Goal: Register for event/course

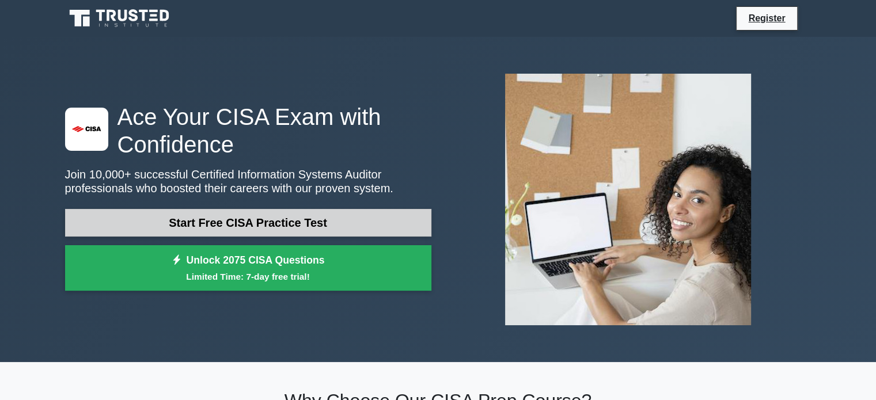
click at [304, 221] on link "Start Free CISA Practice Test" at bounding box center [248, 223] width 366 height 28
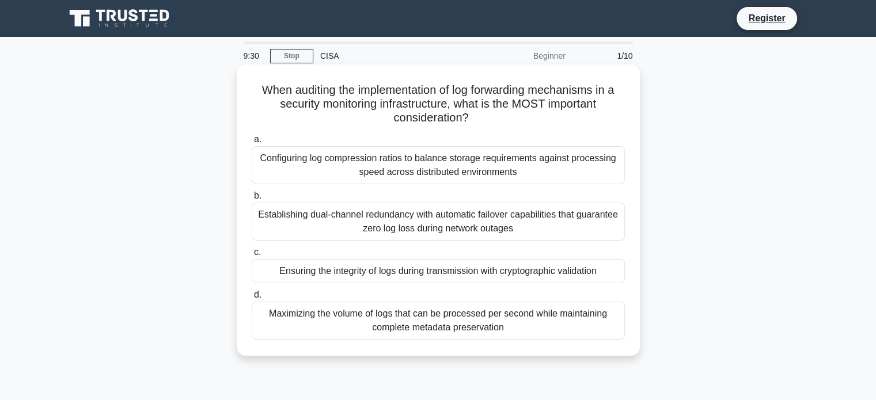
click at [344, 233] on div "Establishing dual-channel redundancy with automatic failover capabilities that …" at bounding box center [438, 222] width 373 height 38
click at [252, 200] on input "b. Establishing dual-channel redundancy with automatic failover capabilities th…" at bounding box center [252, 195] width 0 height 7
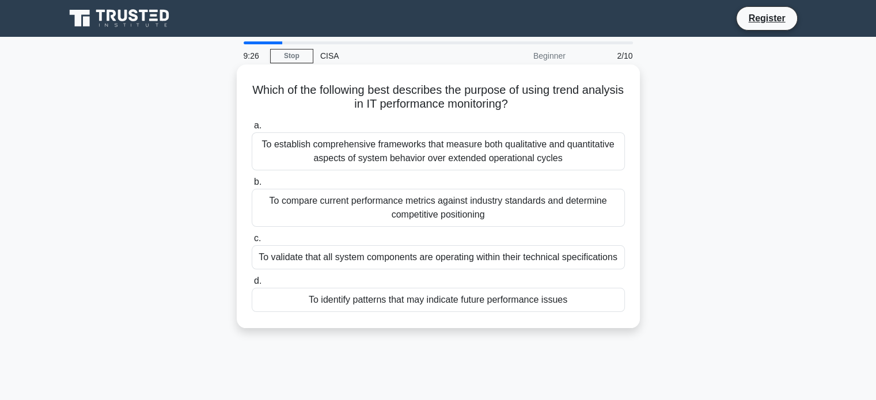
click at [352, 213] on div "To compare current performance metrics against industry standards and determine…" at bounding box center [438, 208] width 373 height 38
click at [252, 186] on input "b. To compare current performance metrics against industry standards and determ…" at bounding box center [252, 182] width 0 height 7
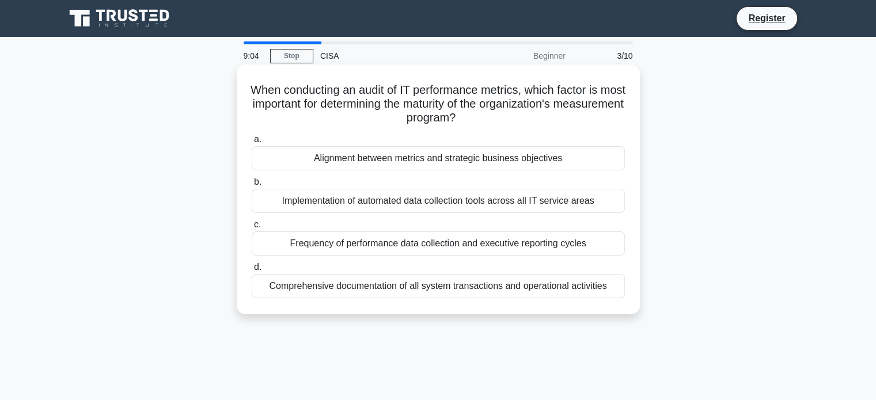
click at [461, 157] on div "Alignment between metrics and strategic business objectives" at bounding box center [438, 158] width 373 height 24
click at [252, 143] on input "a. Alignment between metrics and strategic business objectives" at bounding box center [252, 139] width 0 height 7
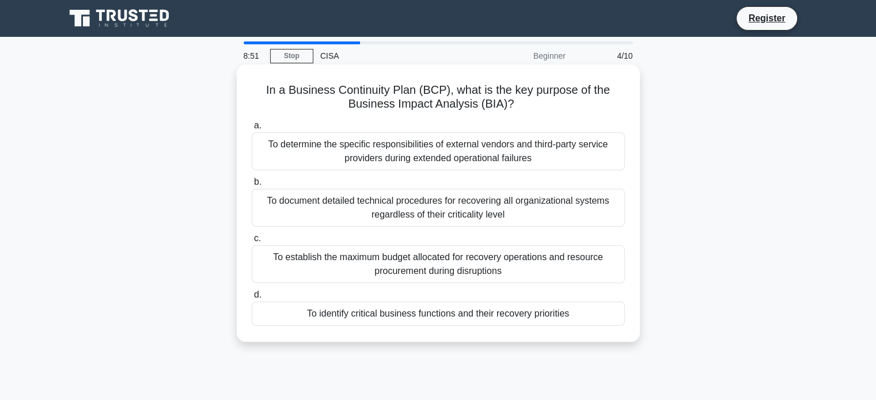
click at [434, 146] on div "To determine the specific responsibilities of external vendors and third-party …" at bounding box center [438, 151] width 373 height 38
click at [252, 130] on input "a. To determine the specific responsibilities of external vendors and third-par…" at bounding box center [252, 125] width 0 height 7
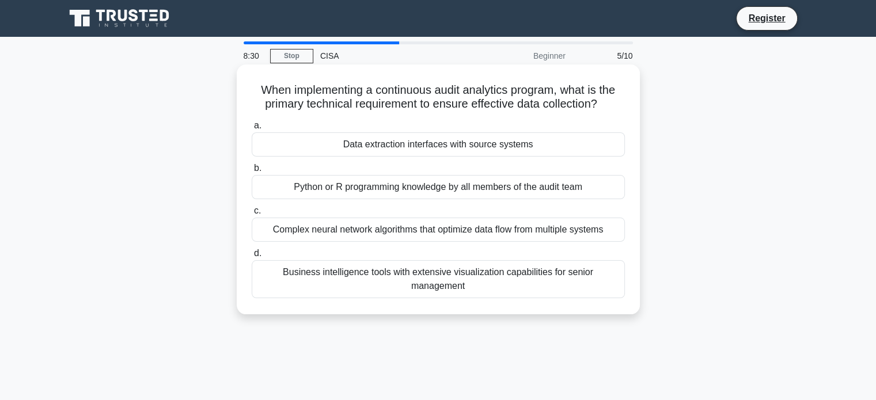
click at [475, 153] on div "Data extraction interfaces with source systems" at bounding box center [438, 144] width 373 height 24
click at [252, 130] on input "a. Data extraction interfaces with source systems" at bounding box center [252, 125] width 0 height 7
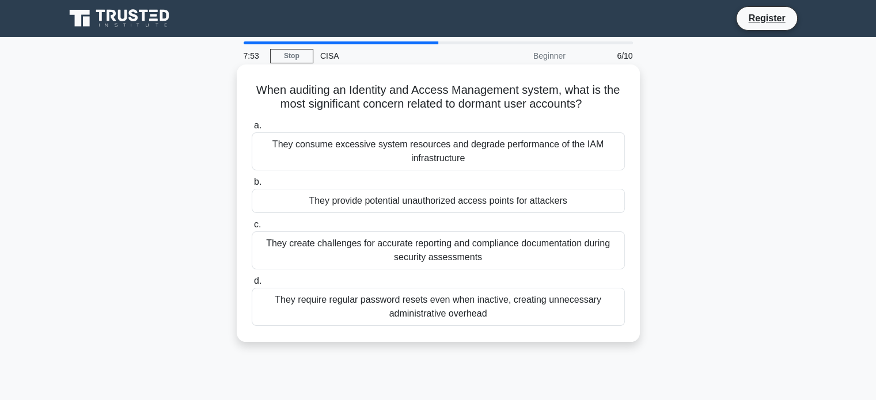
click at [484, 260] on div "They create challenges for accurate reporting and compliance documentation duri…" at bounding box center [438, 251] width 373 height 38
click at [252, 229] on input "c. They create challenges for accurate reporting and compliance documentation d…" at bounding box center [252, 224] width 0 height 7
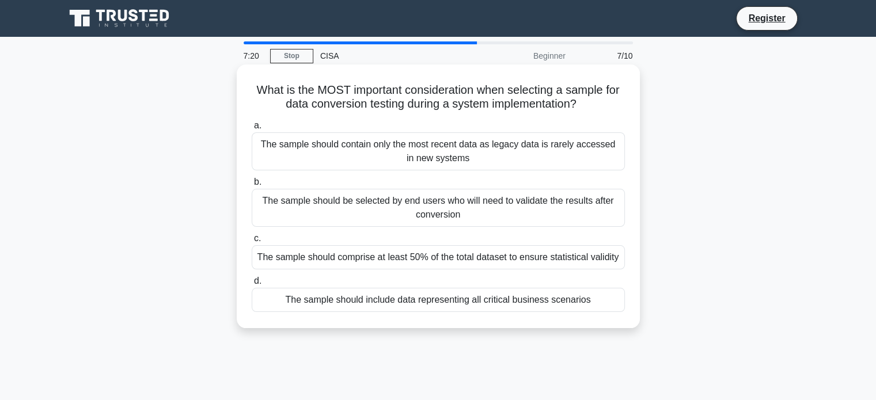
click at [512, 300] on div "The sample should include data representing all critical business scenarios" at bounding box center [438, 300] width 373 height 24
click at [252, 285] on input "d. The sample should include data representing all critical business scenarios" at bounding box center [252, 281] width 0 height 7
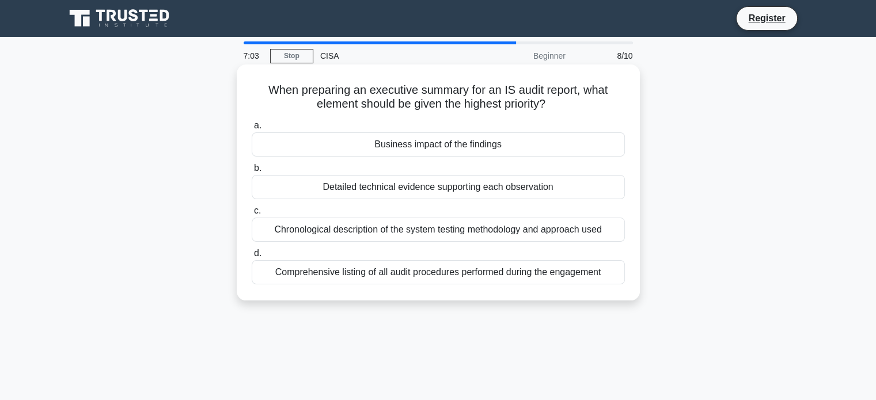
click at [461, 149] on div "Business impact of the findings" at bounding box center [438, 144] width 373 height 24
click at [252, 130] on input "a. Business impact of the findings" at bounding box center [252, 125] width 0 height 7
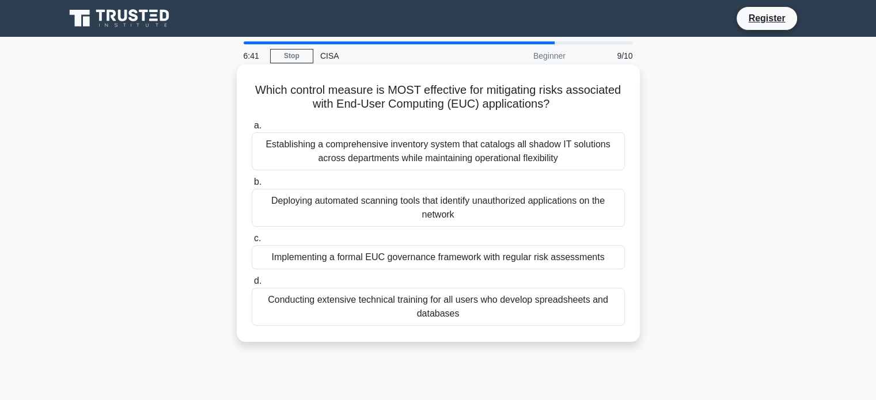
click at [501, 263] on div "Implementing a formal EUC governance framework with regular risk assessments" at bounding box center [438, 257] width 373 height 24
click at [252, 242] on input "c. Implementing a formal EUC governance framework with regular risk assessments" at bounding box center [252, 238] width 0 height 7
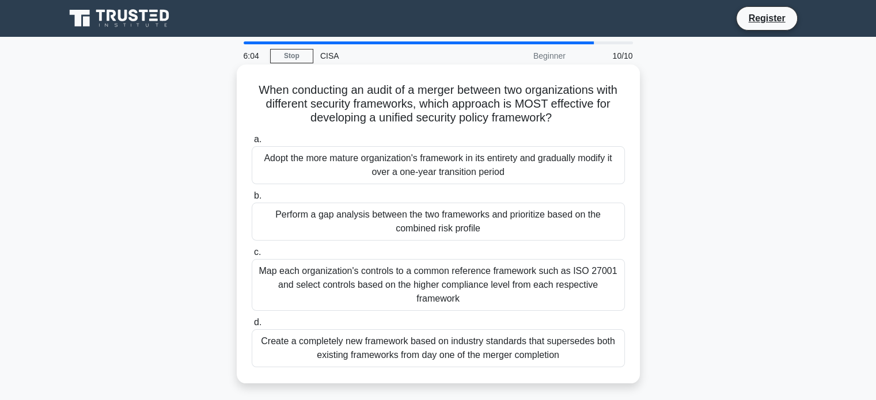
click at [452, 296] on div "Map each organization's controls to a common reference framework such as ISO 27…" at bounding box center [438, 285] width 373 height 52
click at [252, 256] on input "c. Map each organization's controls to a common reference framework such as ISO…" at bounding box center [252, 252] width 0 height 7
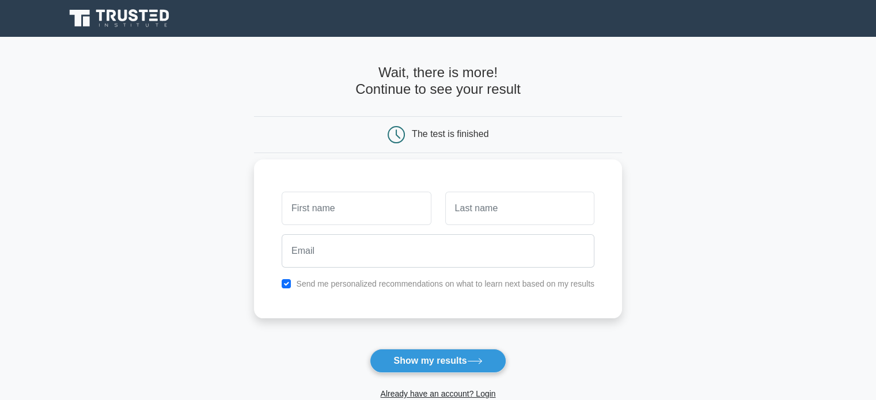
click at [379, 211] on input "text" at bounding box center [356, 208] width 149 height 33
type input "Kafumukache"
click at [458, 215] on input "text" at bounding box center [519, 208] width 149 height 33
type input "Bwalya"
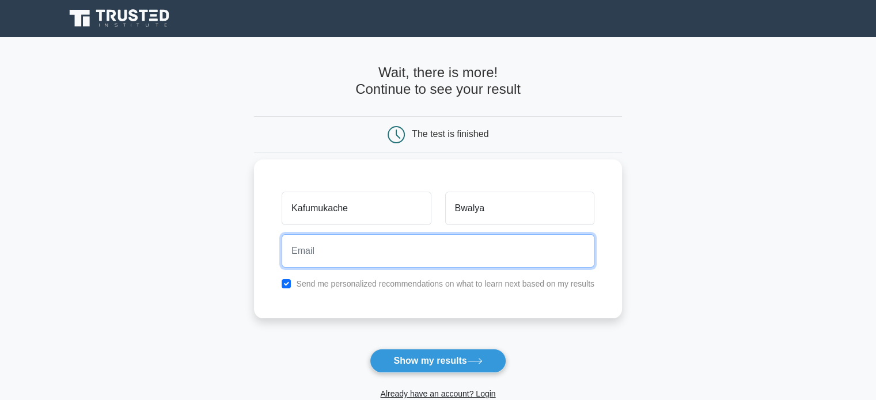
click at [432, 247] on input "email" at bounding box center [438, 250] width 313 height 33
type input "kabebwal@gmail.com"
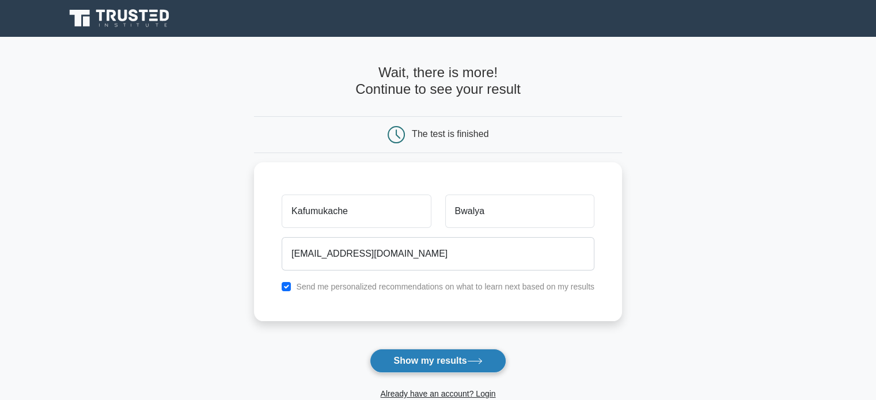
click at [451, 363] on button "Show my results" at bounding box center [438, 361] width 136 height 24
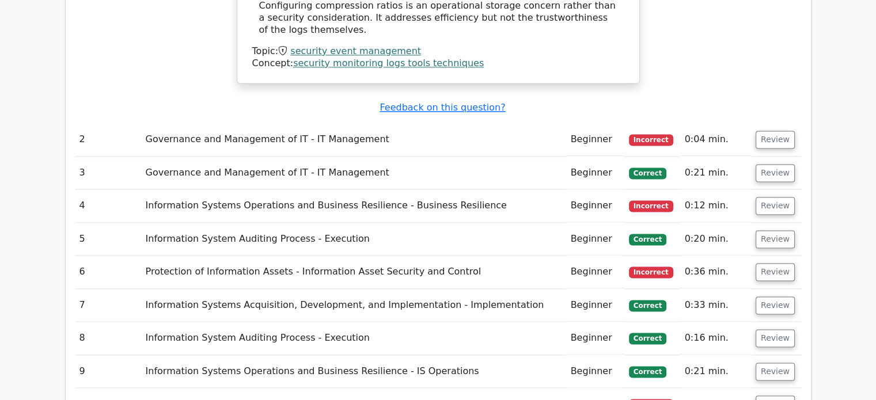
scroll to position [1610, 0]
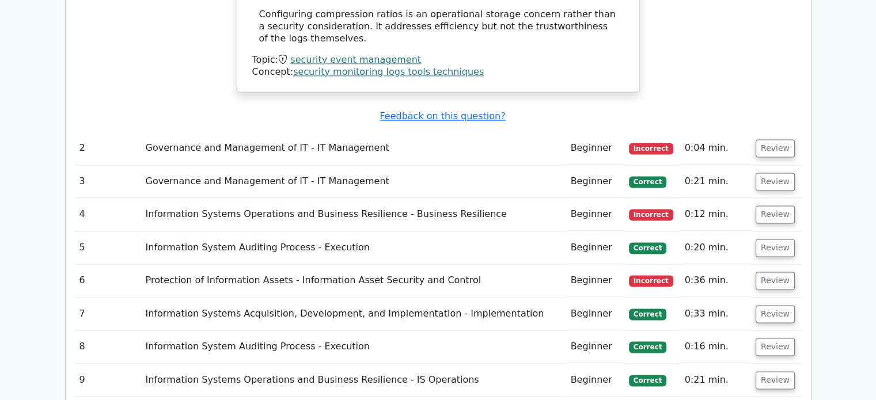
drag, startPoint x: 879, startPoint y: 56, endPoint x: 884, endPoint y: 301, distance: 245.4
